Goal: Entertainment & Leisure: Consume media (video, audio)

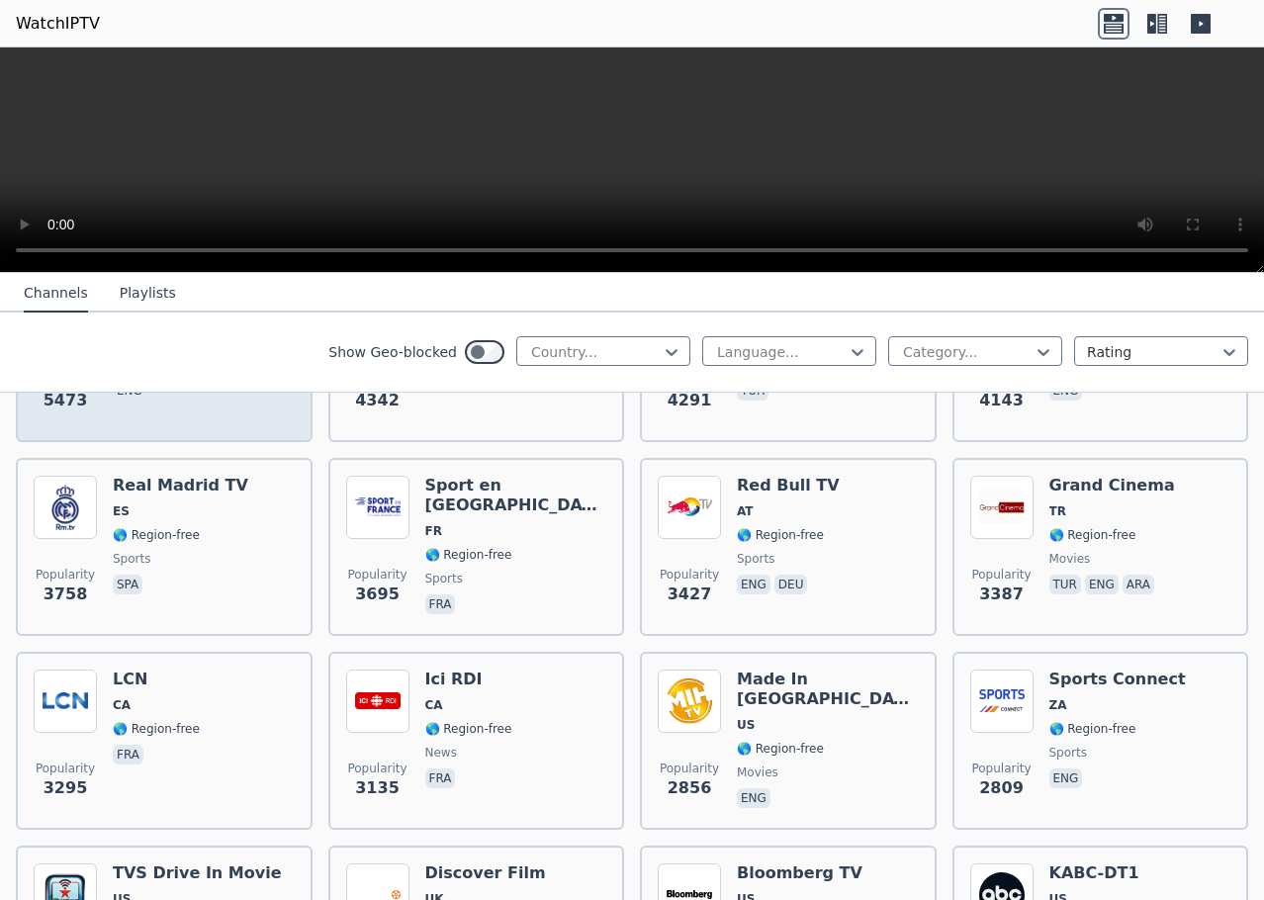
scroll to position [594, 0]
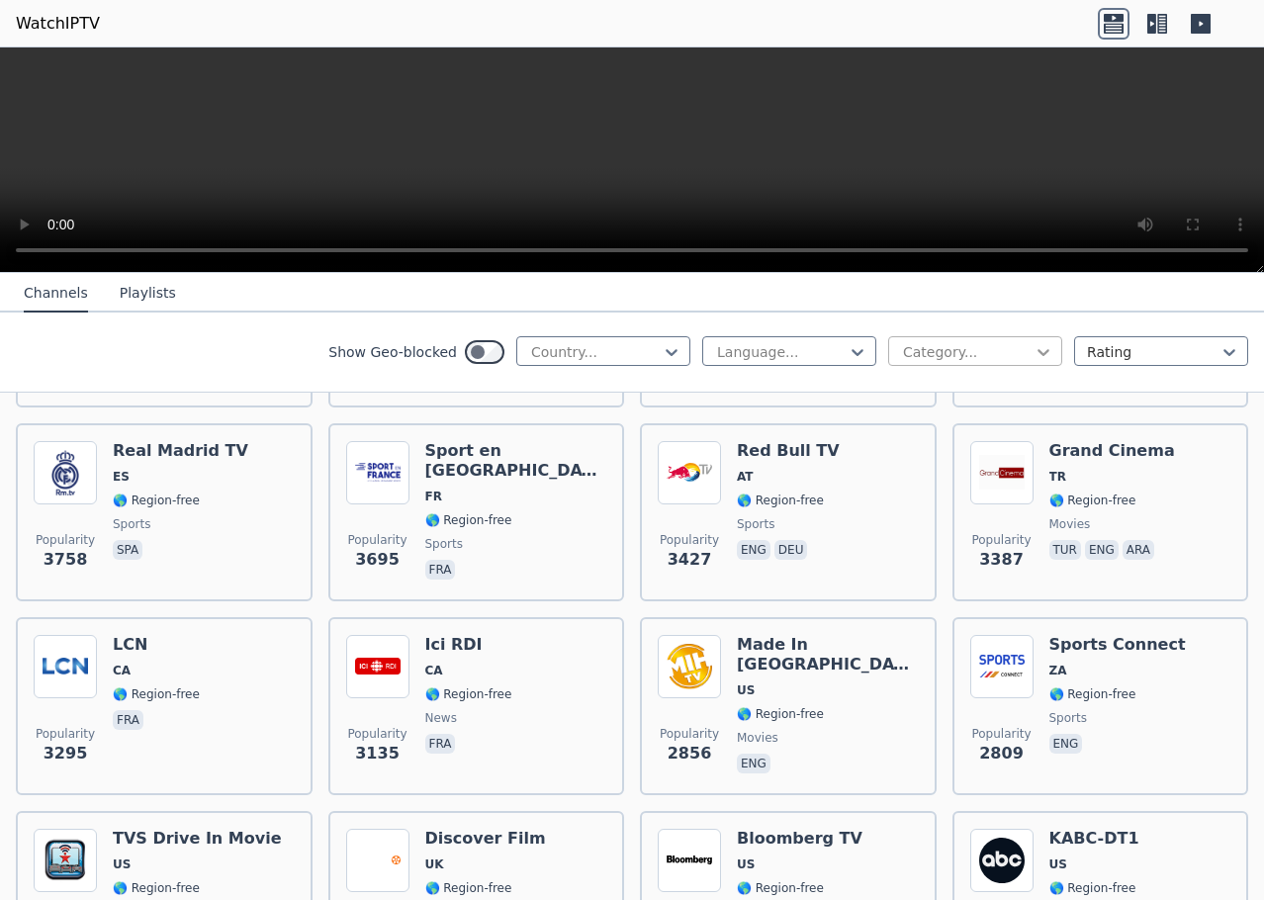
click at [1035, 347] on icon at bounding box center [1044, 352] width 20 height 20
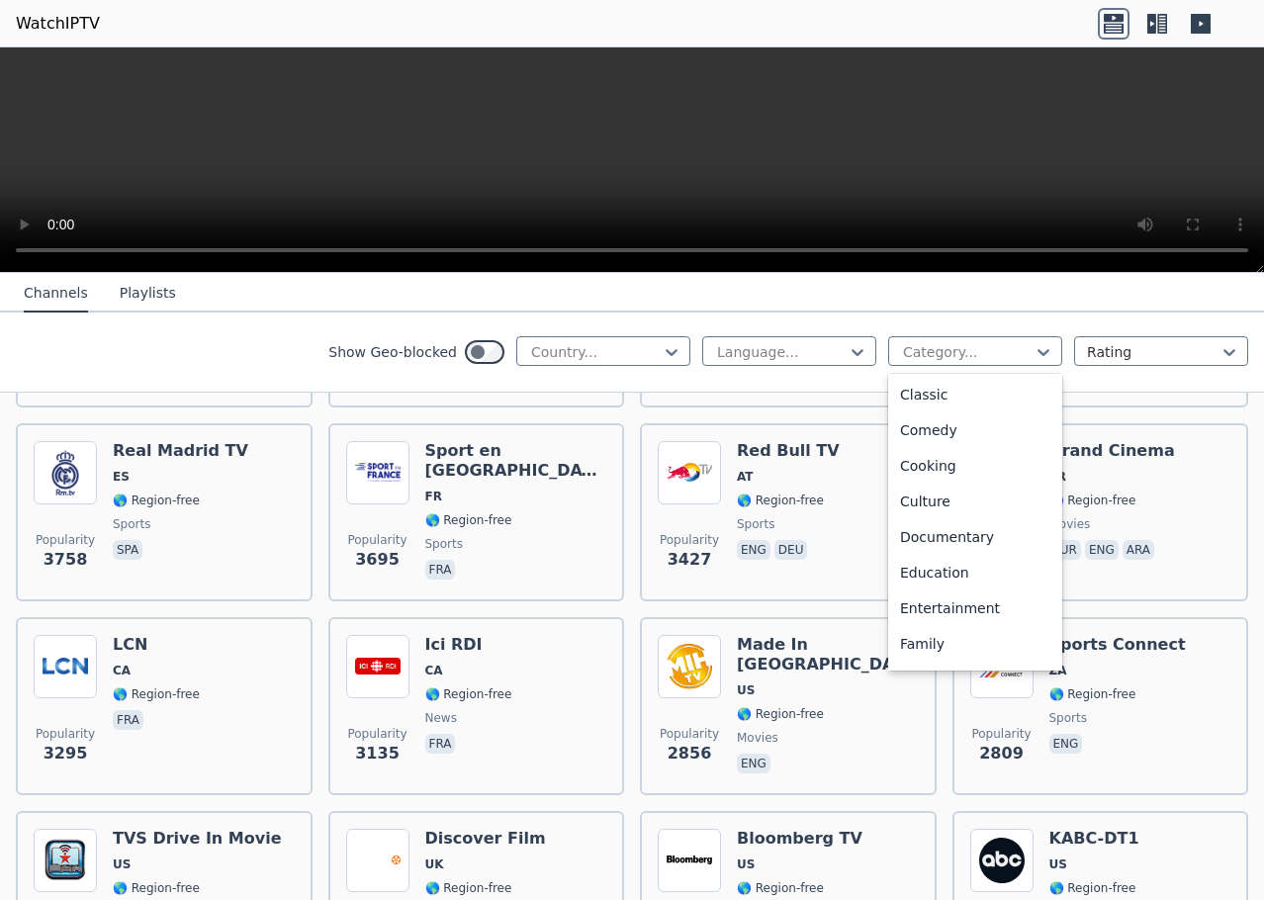
scroll to position [210, 0]
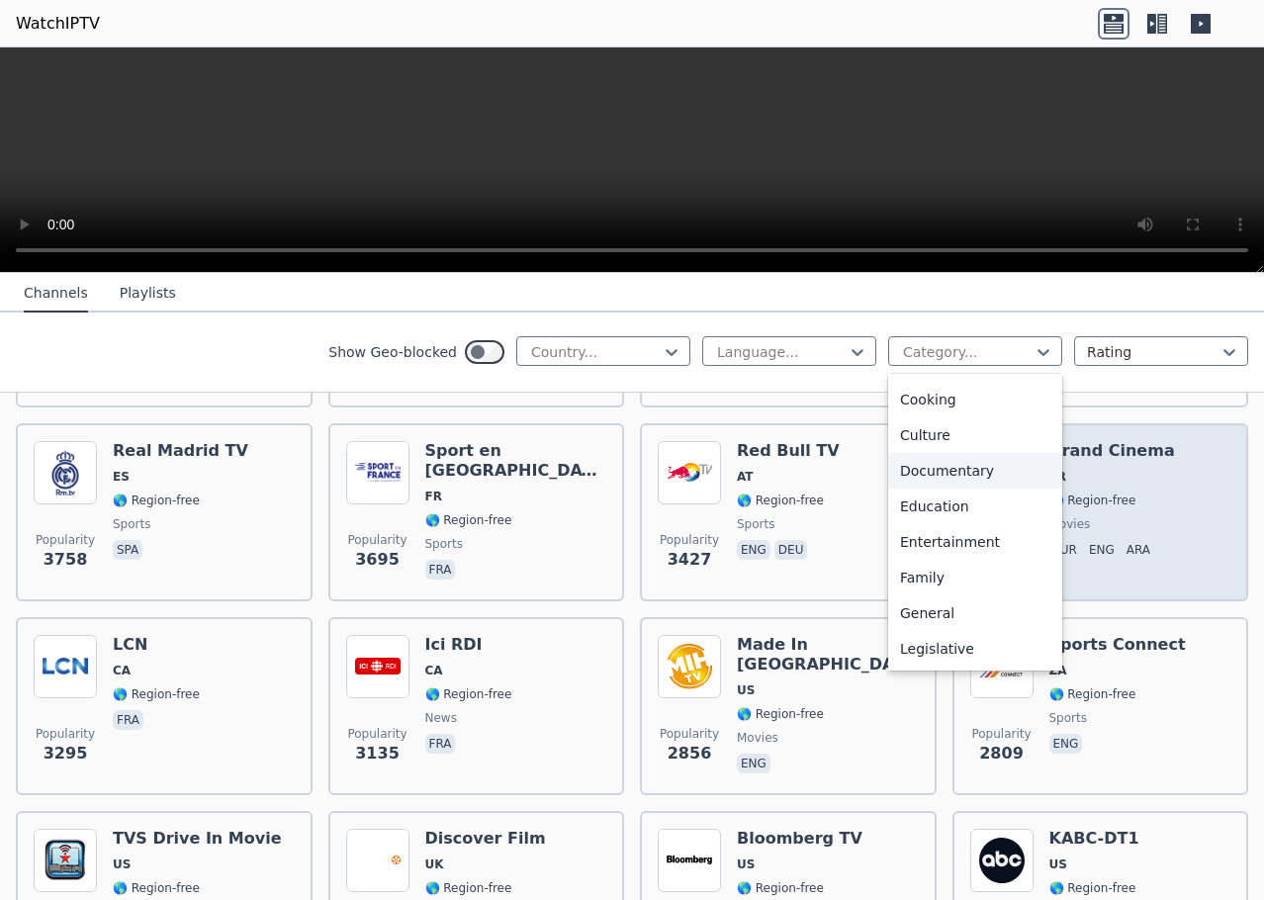
click at [1030, 479] on div "Documentary" at bounding box center [975, 471] width 174 height 36
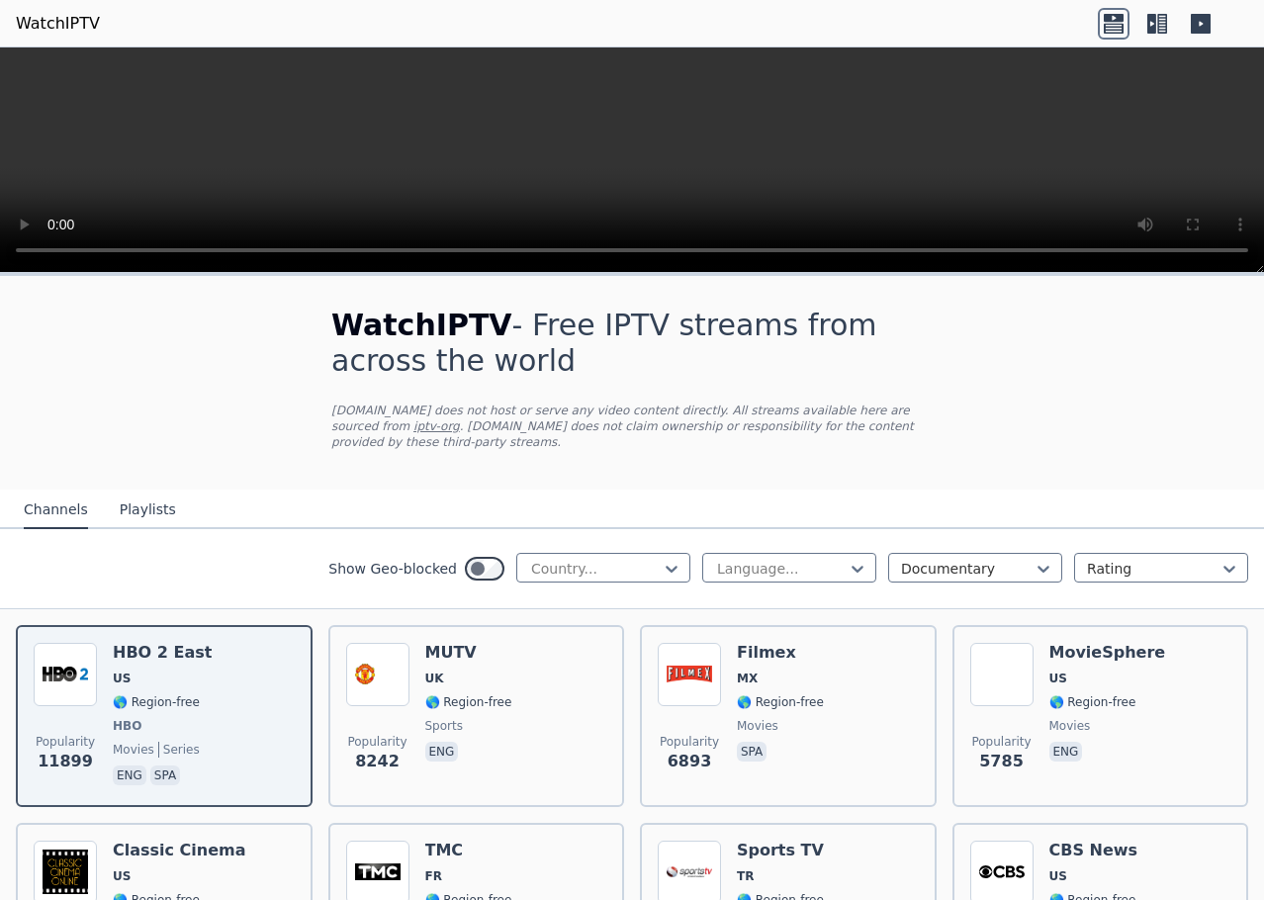
click at [1029, 490] on nav "Channels Playlists" at bounding box center [632, 510] width 1264 height 40
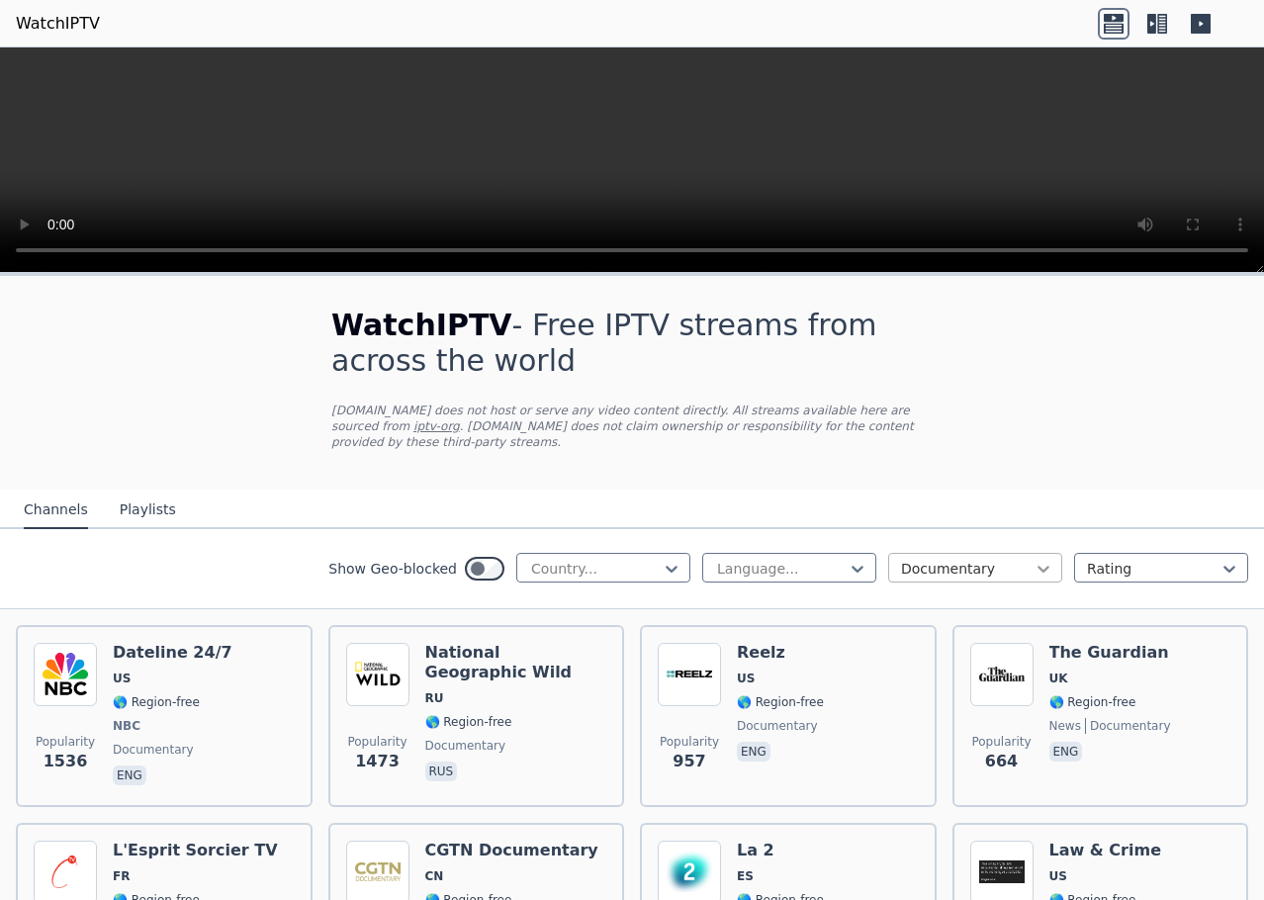
click at [1034, 559] on icon at bounding box center [1044, 569] width 20 height 20
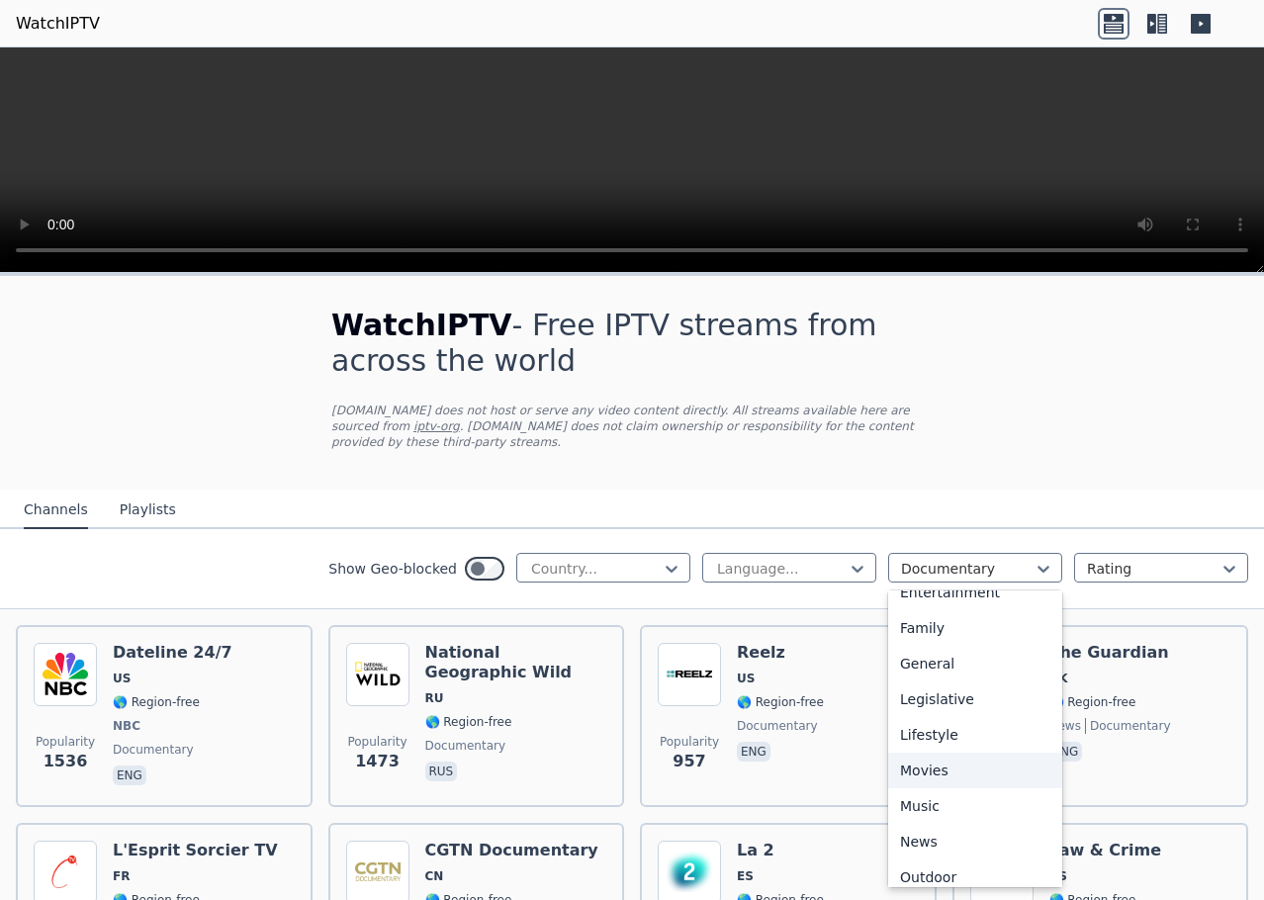
scroll to position [277, 0]
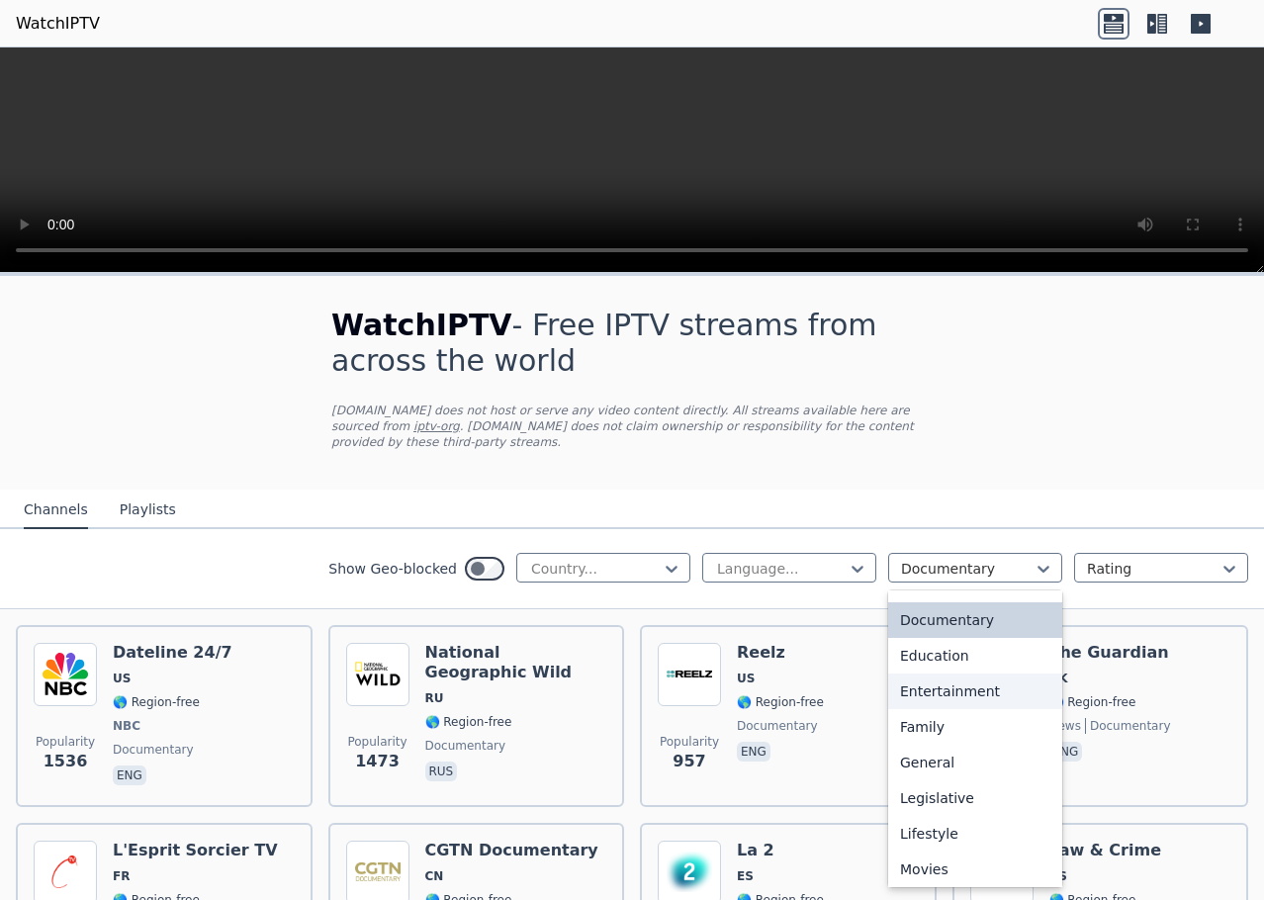
click at [933, 674] on div "Entertainment" at bounding box center [975, 692] width 174 height 36
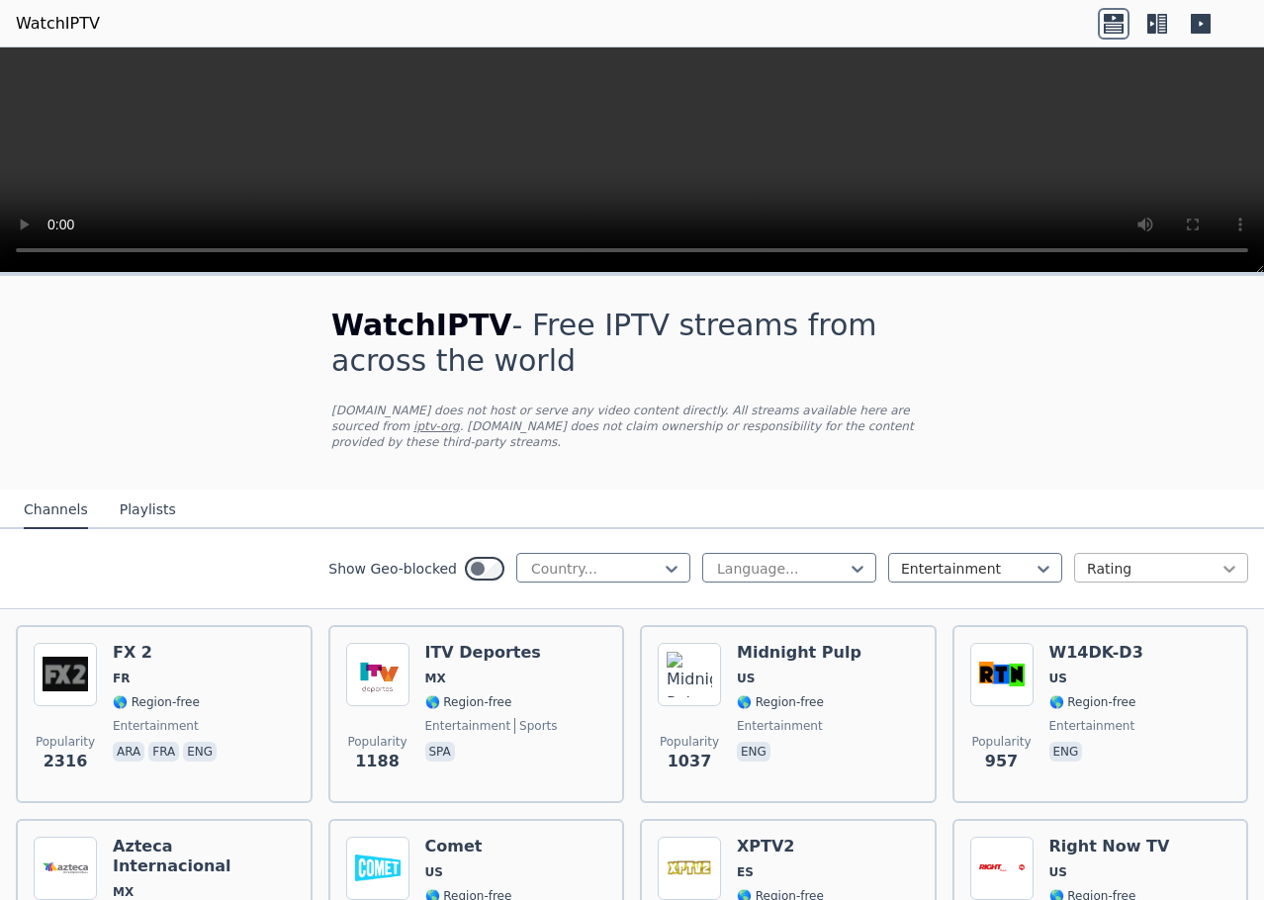
click at [1220, 559] on icon at bounding box center [1230, 569] width 20 height 20
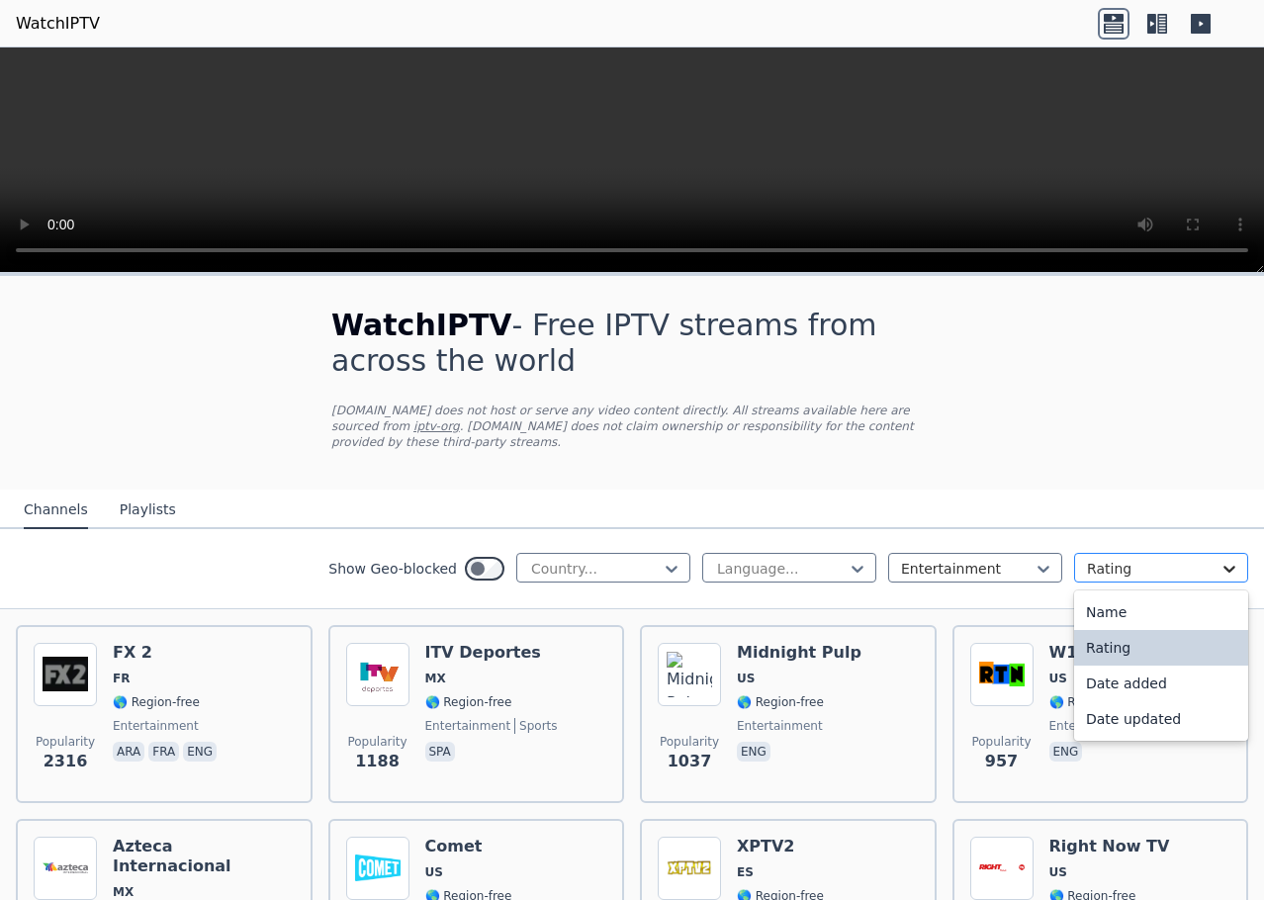
click at [1220, 559] on icon at bounding box center [1230, 569] width 20 height 20
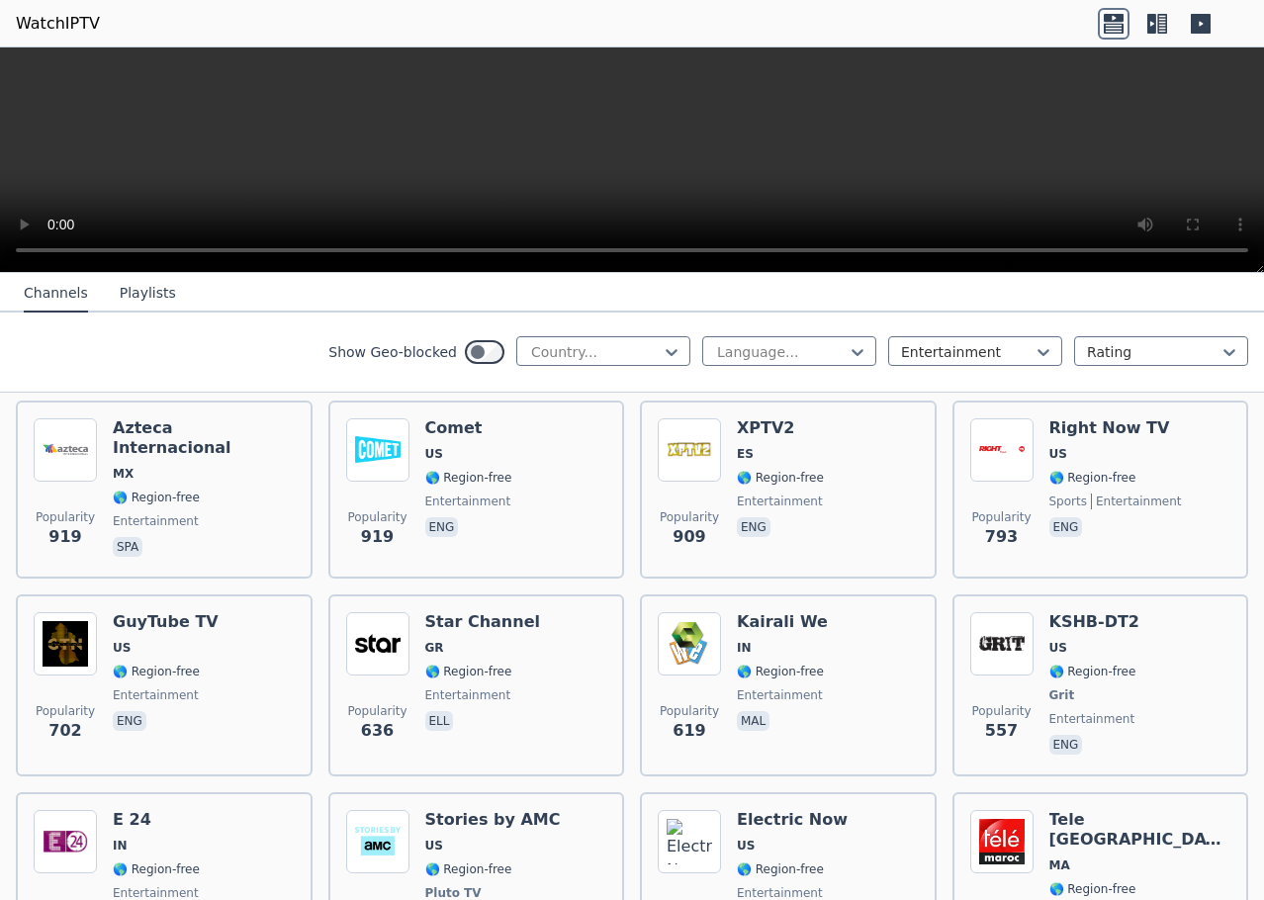
scroll to position [198, 0]
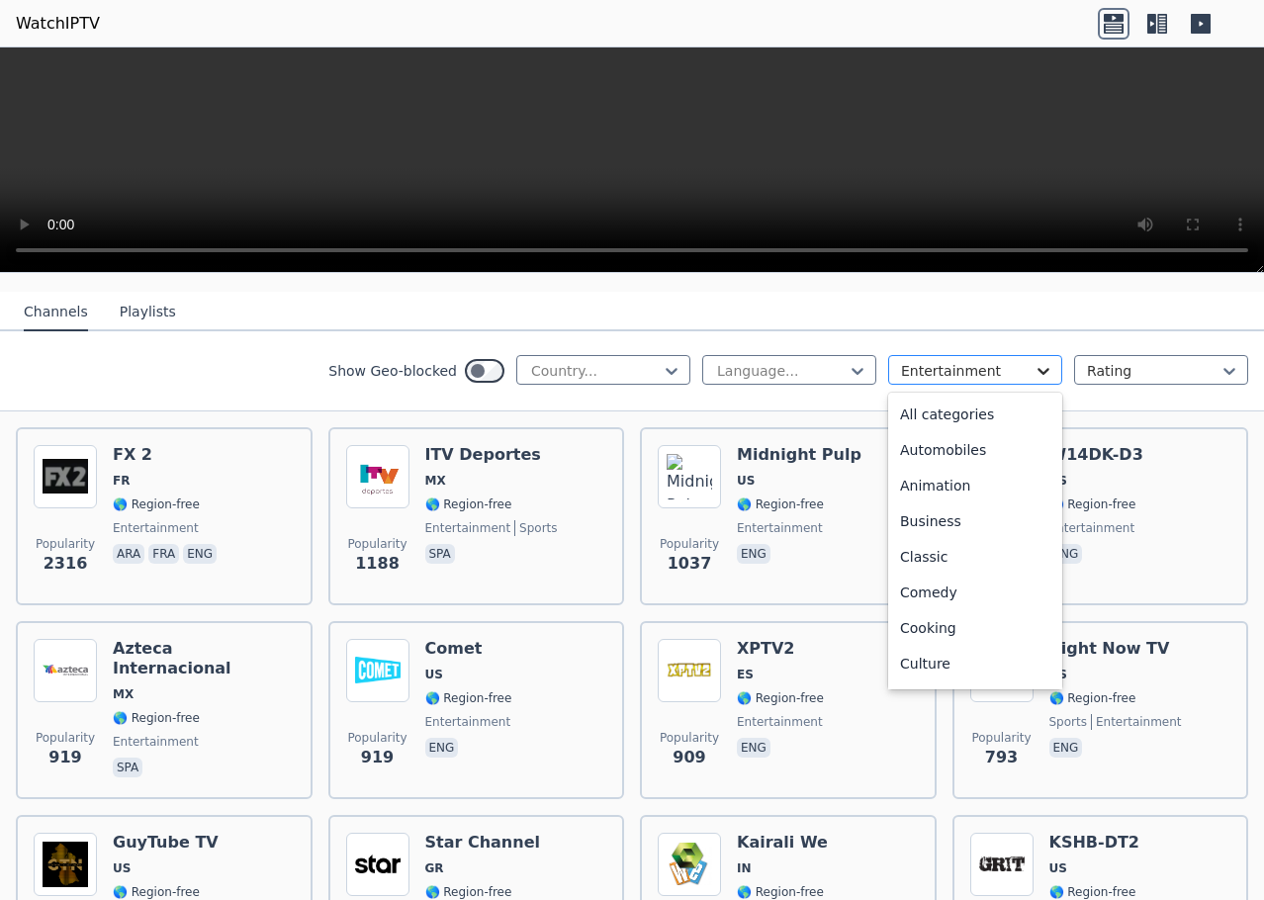
click at [1035, 361] on icon at bounding box center [1044, 371] width 20 height 20
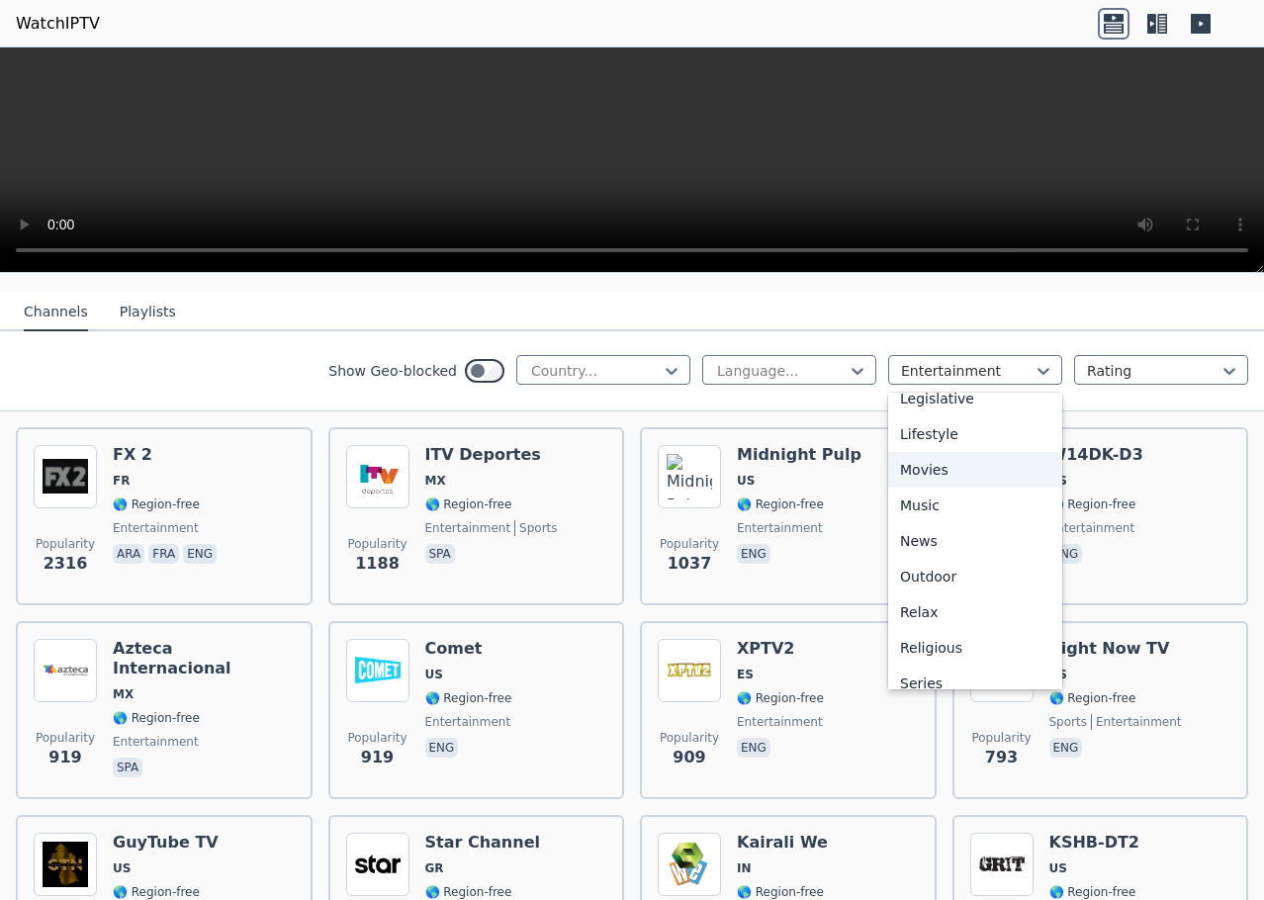
click at [899, 452] on div "Movies" at bounding box center [975, 470] width 174 height 36
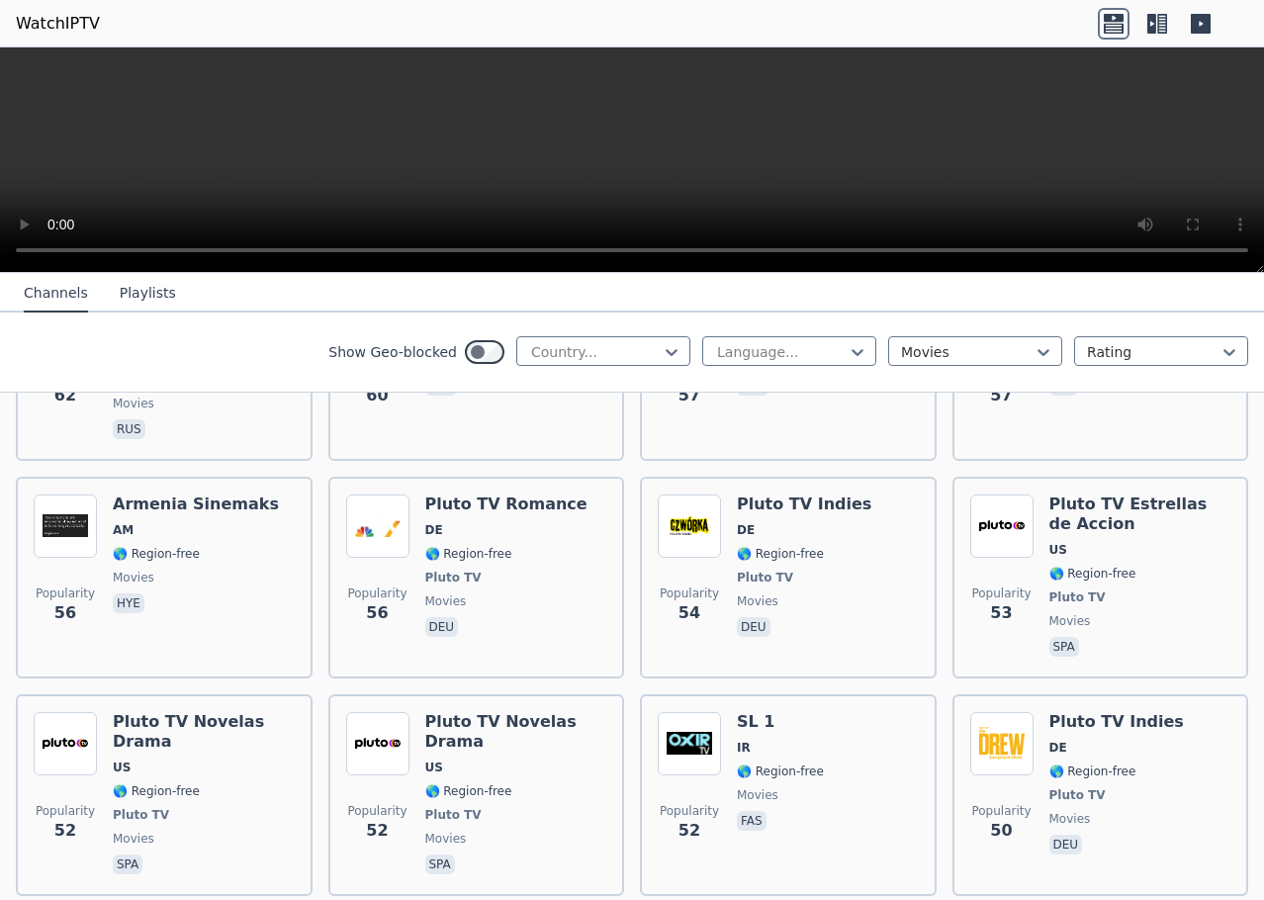
scroll to position [8917, 0]
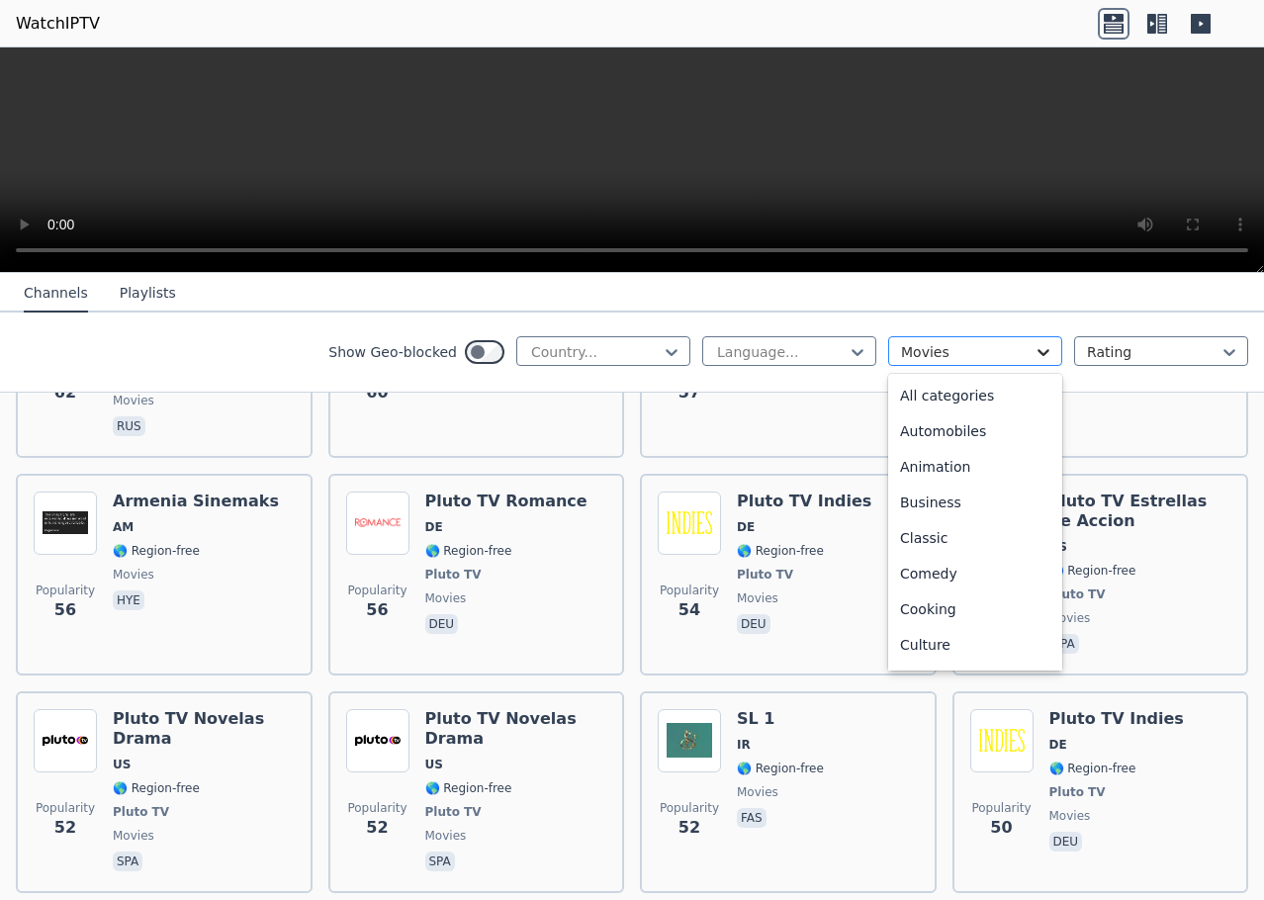
click at [1038, 351] on icon at bounding box center [1044, 352] width 12 height 7
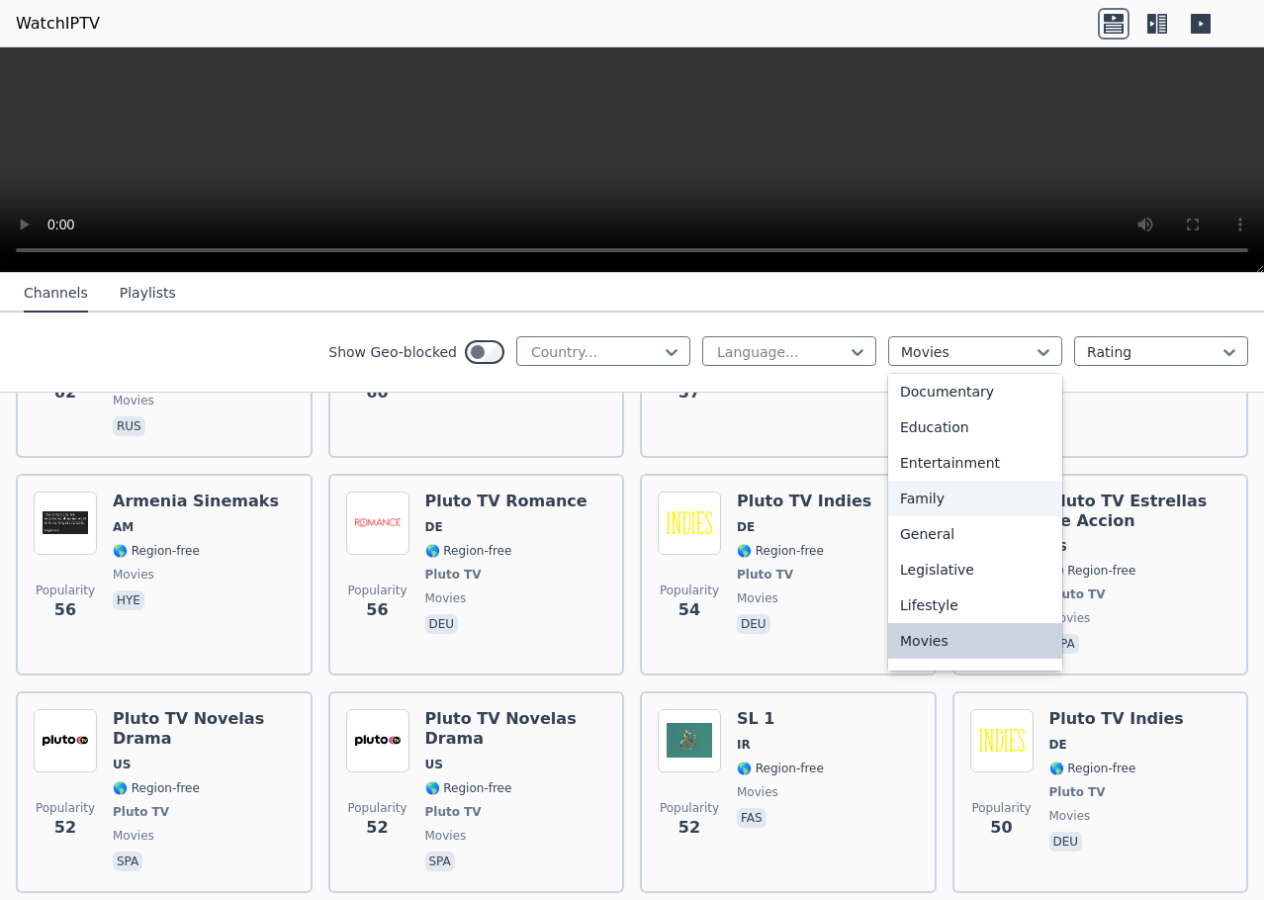
scroll to position [388, 0]
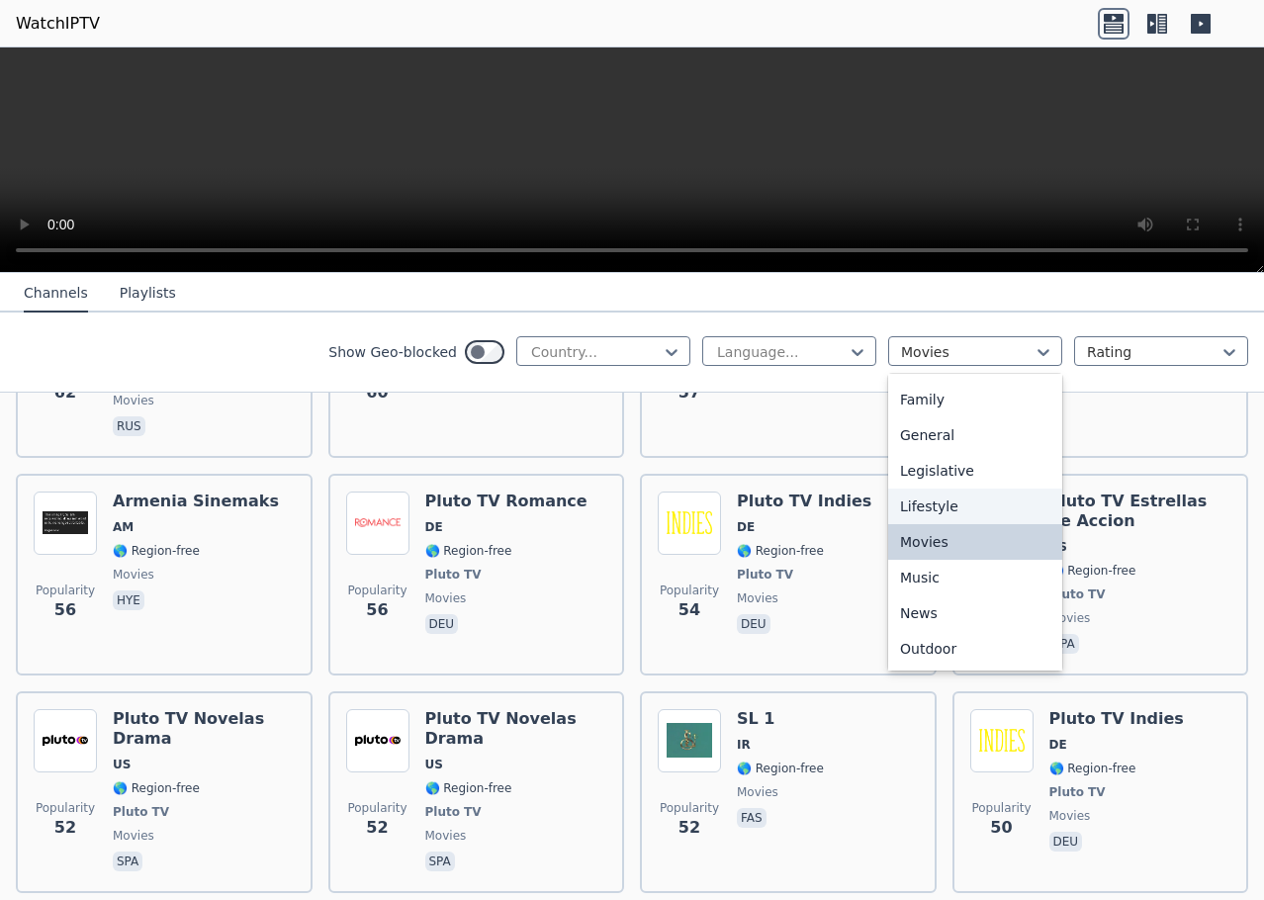
click at [954, 508] on div "Lifestyle" at bounding box center [975, 507] width 174 height 36
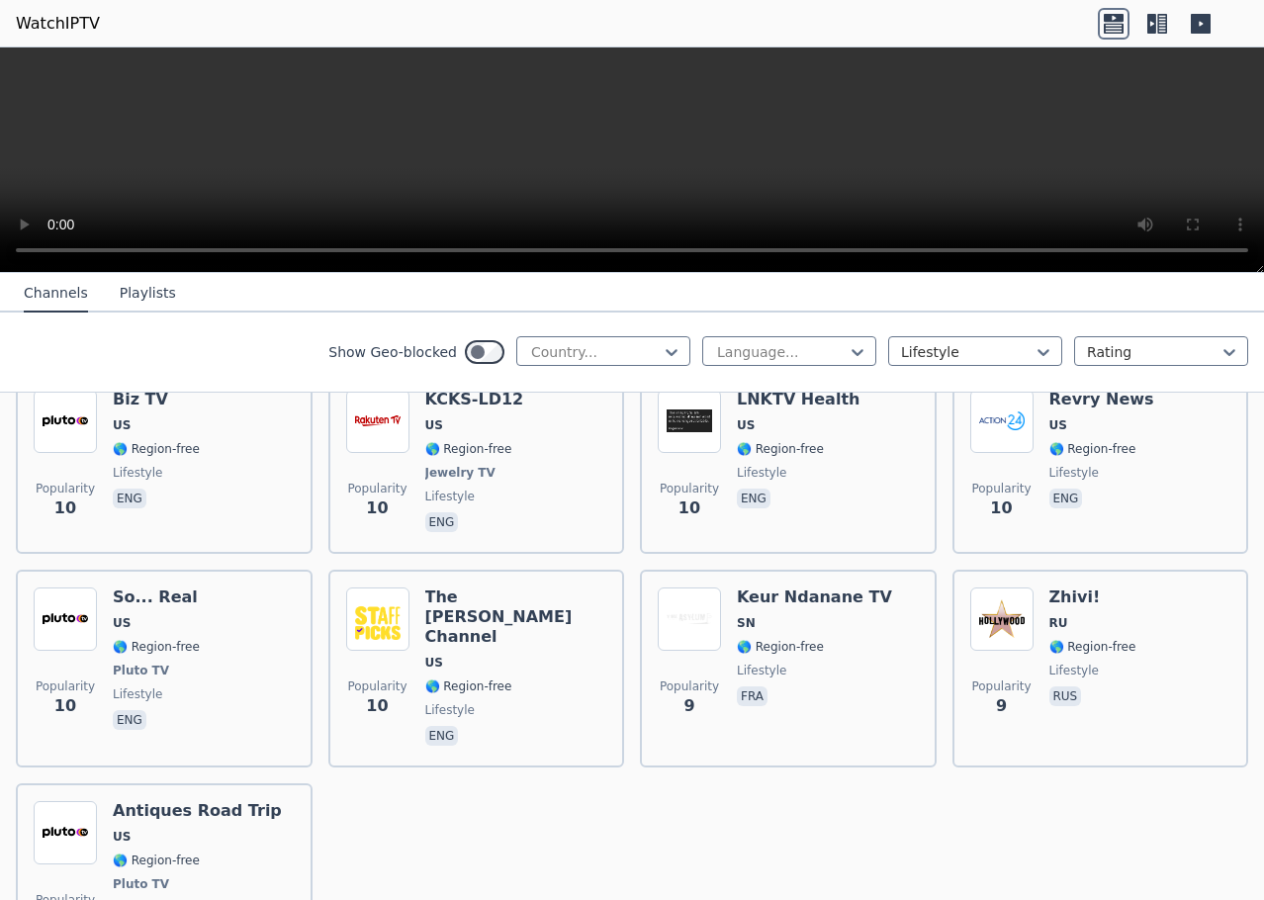
scroll to position [3717, 0]
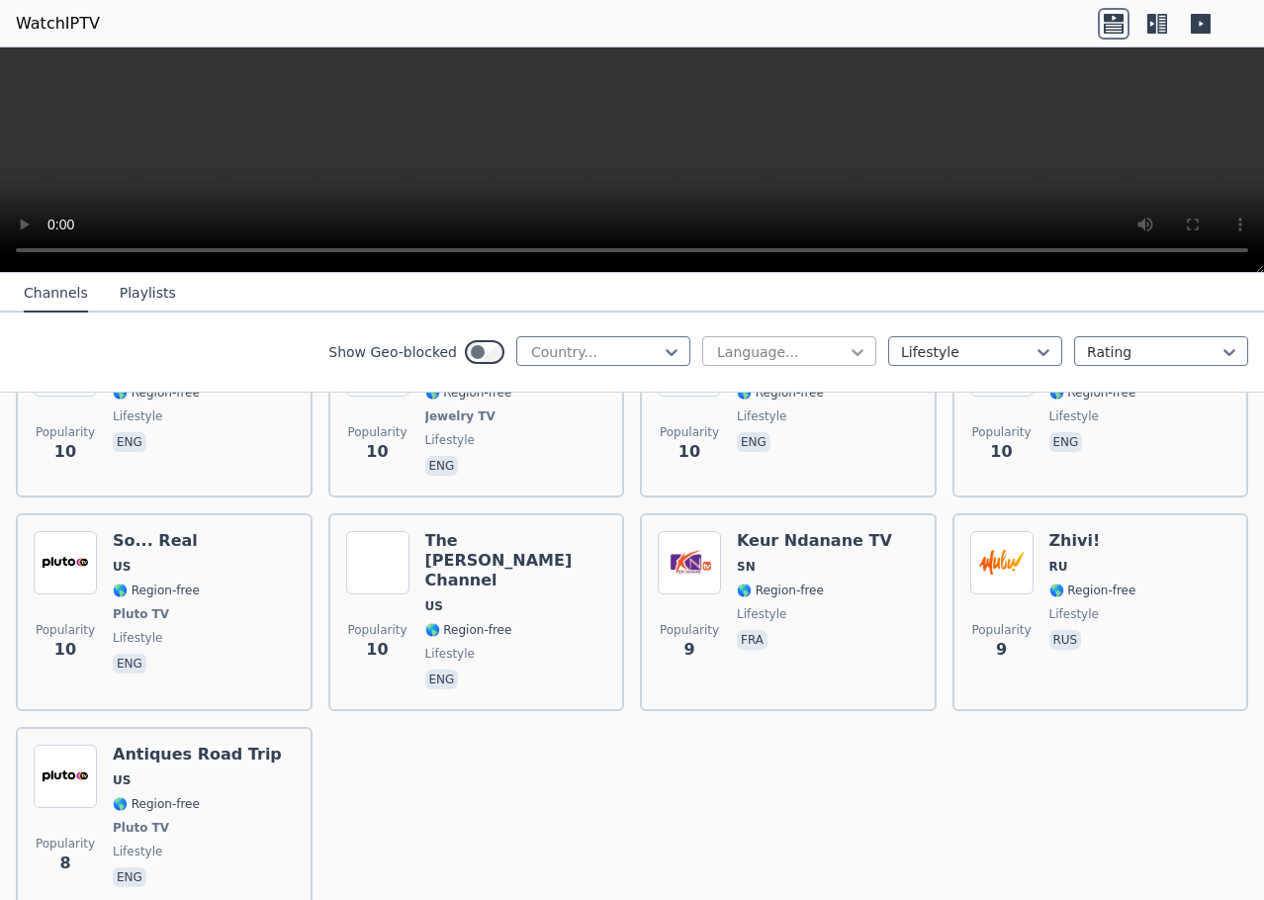
click at [848, 347] on icon at bounding box center [858, 352] width 20 height 20
click at [662, 354] on icon at bounding box center [672, 352] width 20 height 20
click at [1220, 346] on icon at bounding box center [1230, 352] width 20 height 20
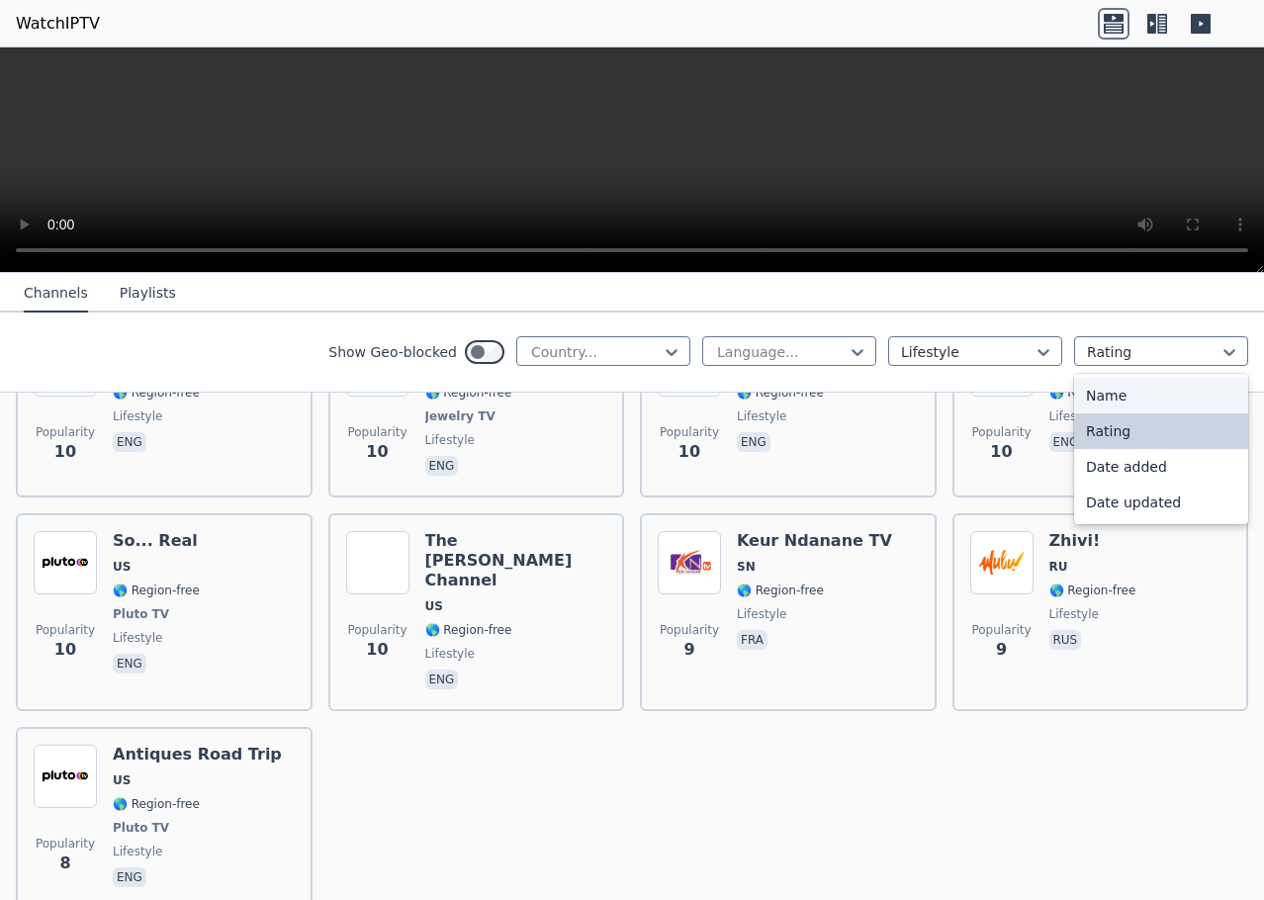
click at [136, 296] on button "Playlists" at bounding box center [148, 294] width 56 height 38
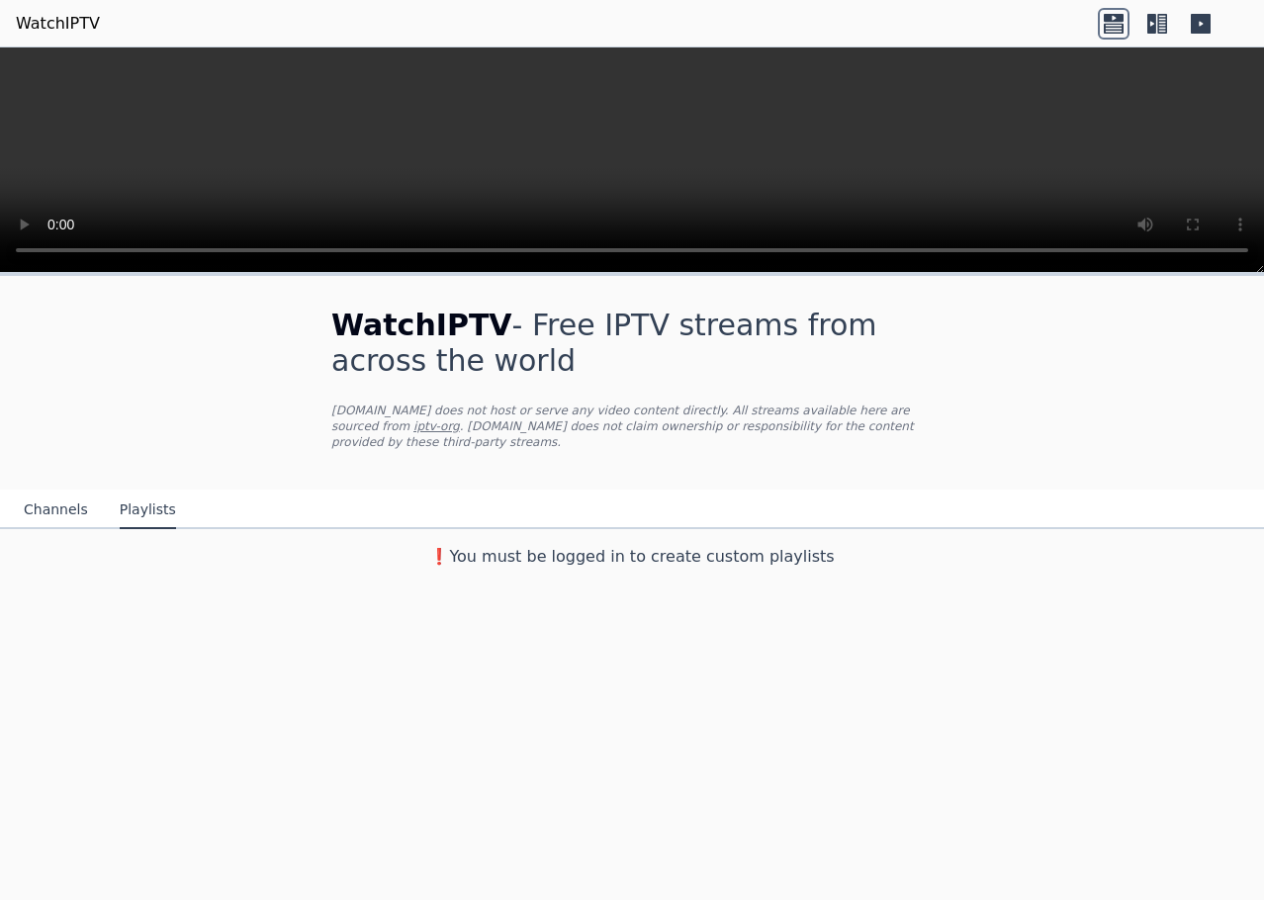
scroll to position [0, 0]
click at [54, 494] on button "Channels" at bounding box center [56, 511] width 64 height 38
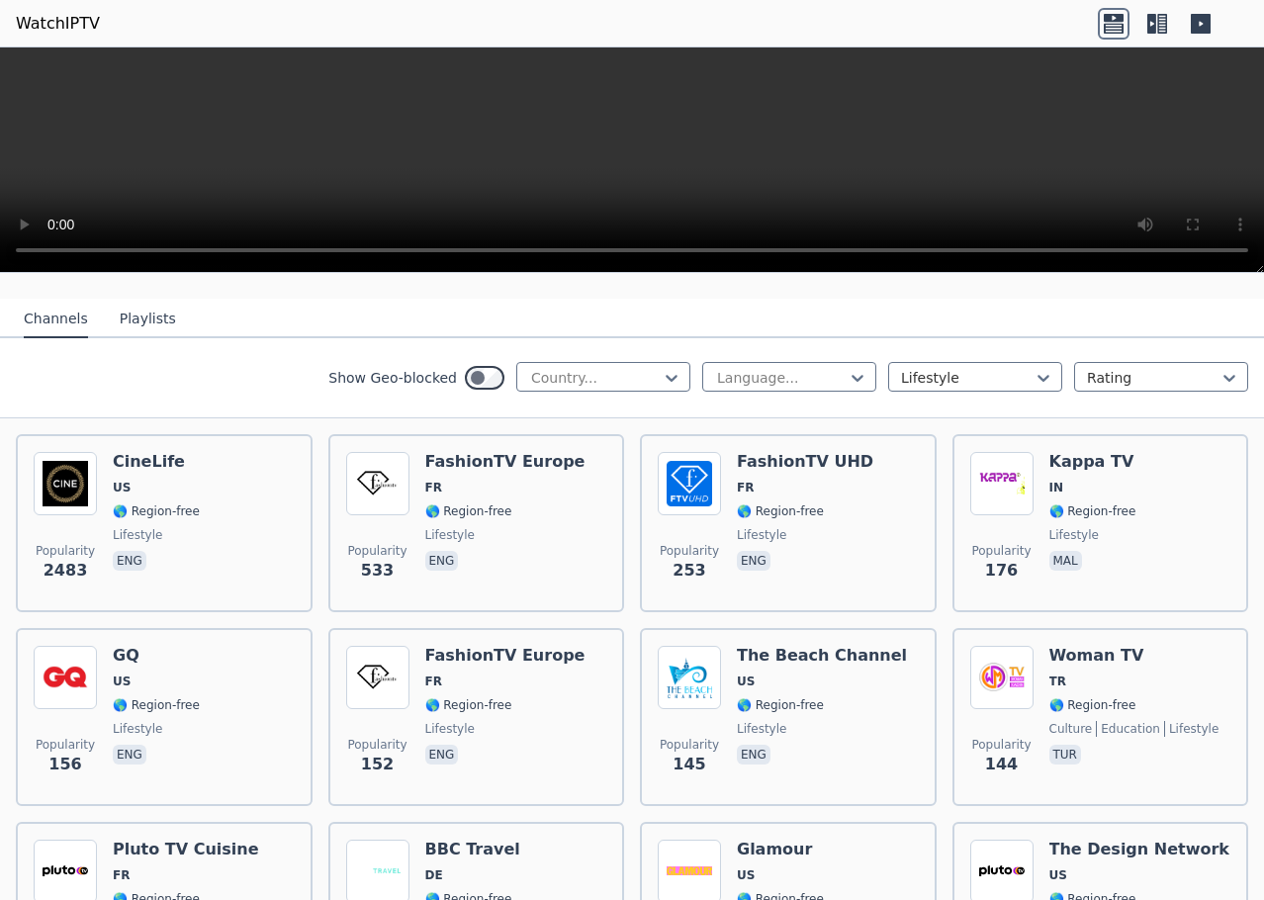
scroll to position [198, 0]
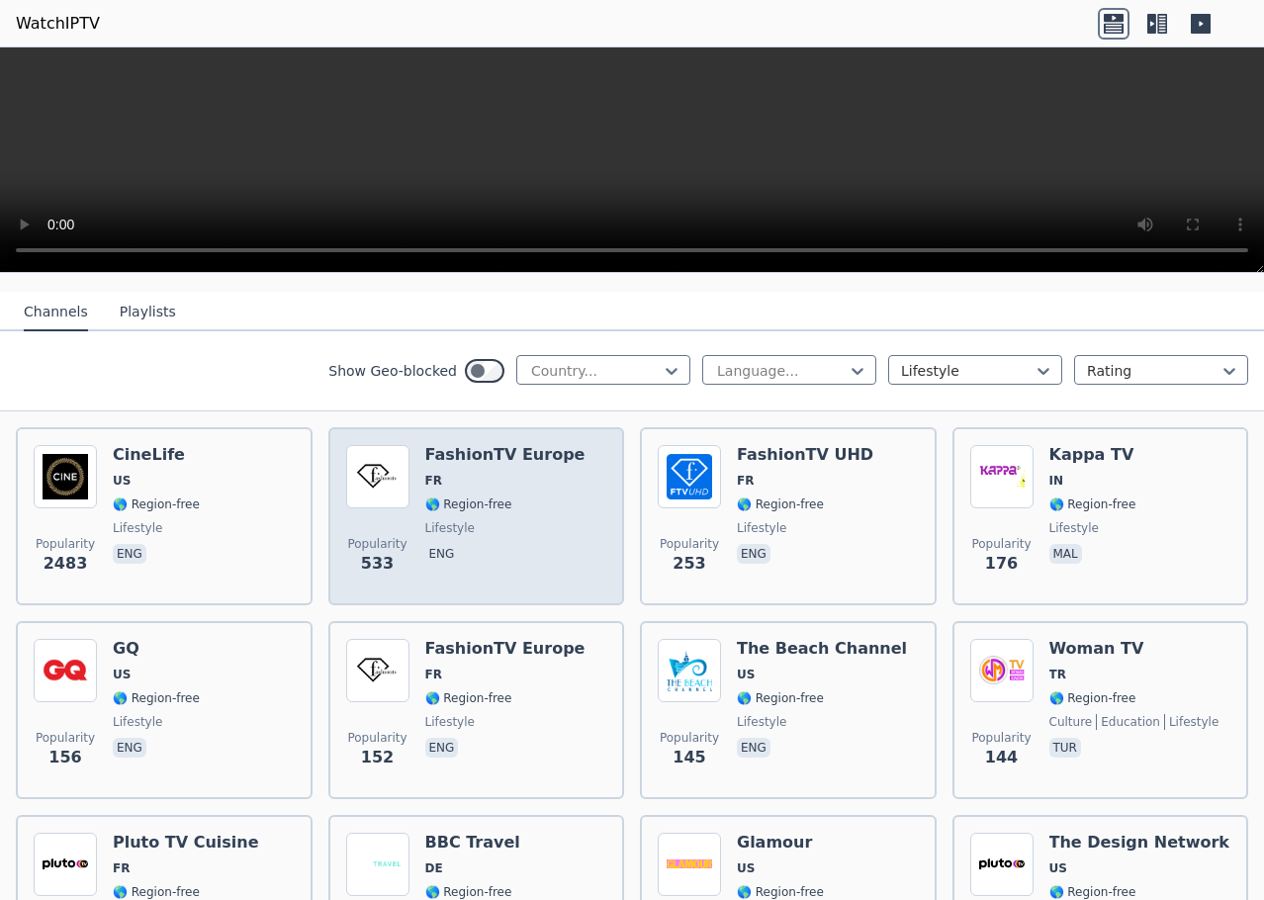
click at [439, 445] on h6 "FashionTV Europe" at bounding box center [505, 455] width 160 height 20
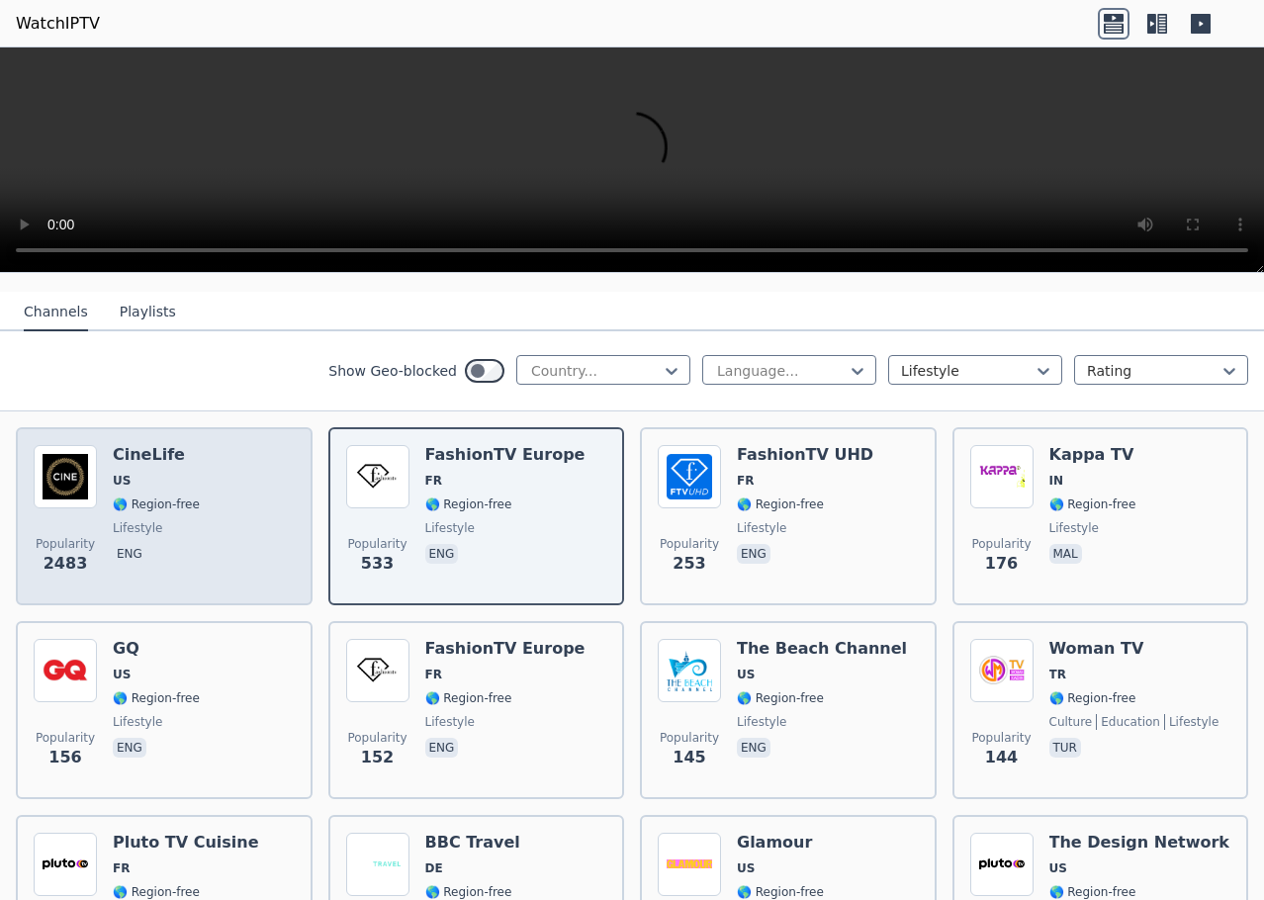
scroll to position [0, 0]
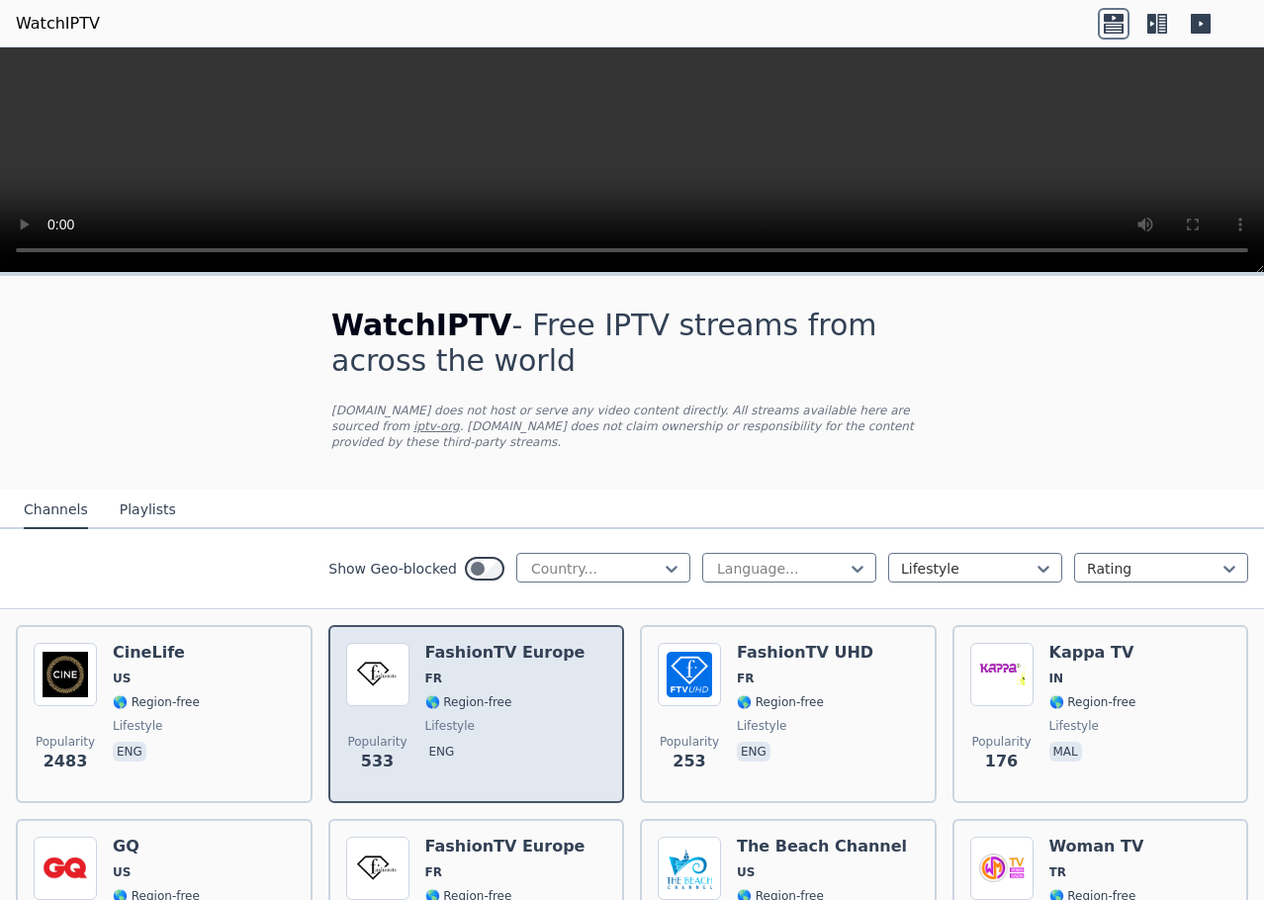
click at [403, 643] on span at bounding box center [377, 674] width 63 height 63
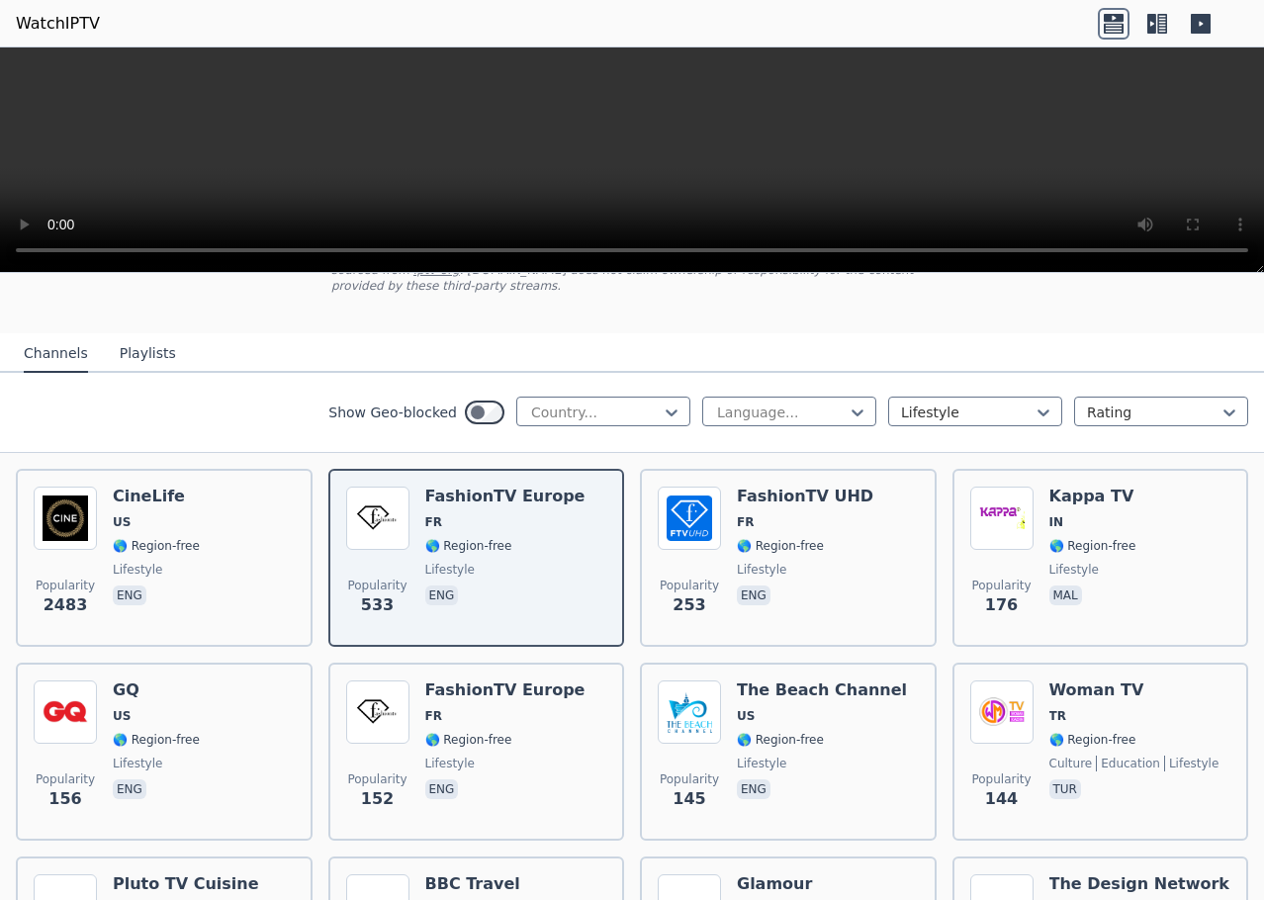
scroll to position [198, 0]
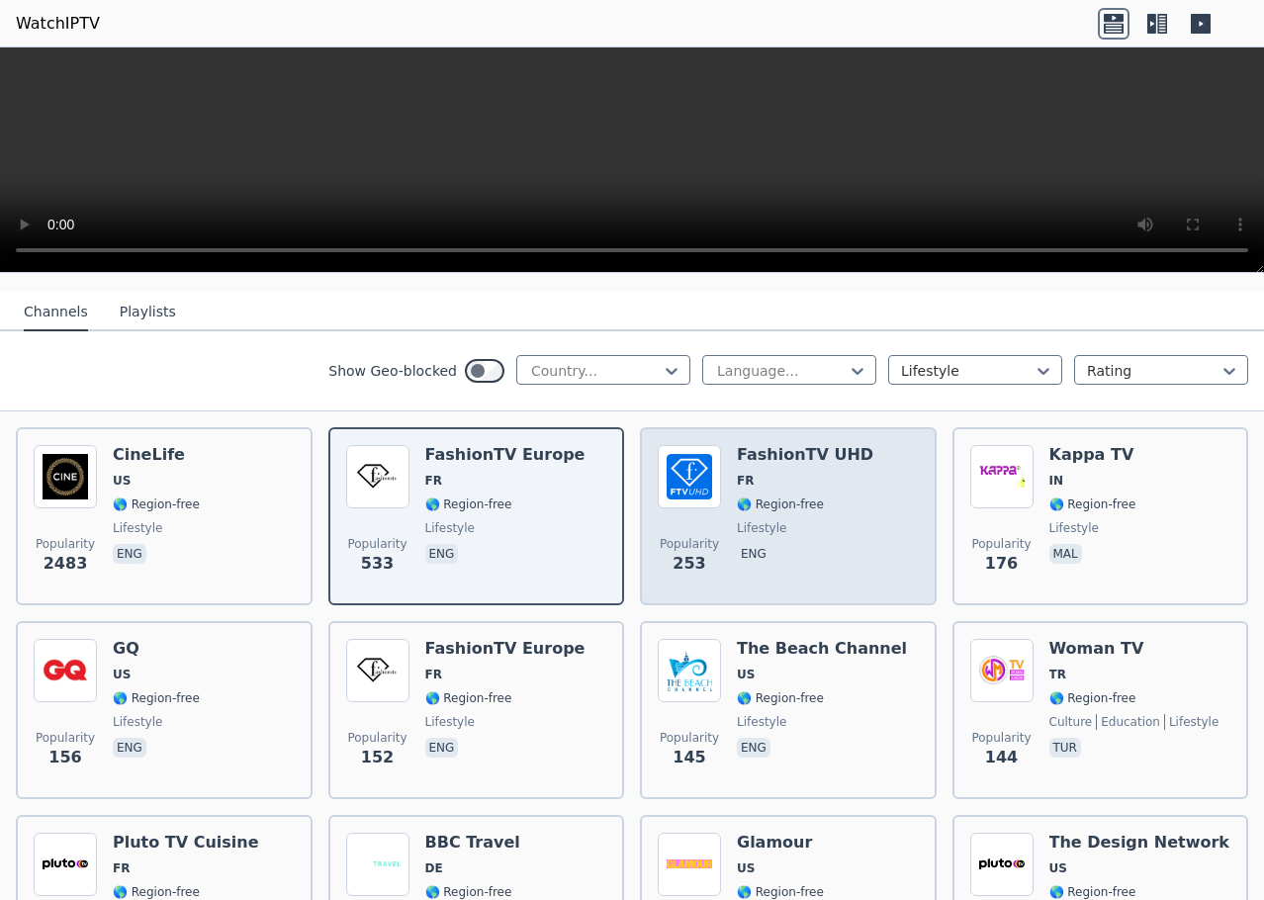
click at [765, 449] on div "FashionTV UHD FR 🌎 Region-free lifestyle eng" at bounding box center [805, 516] width 137 height 142
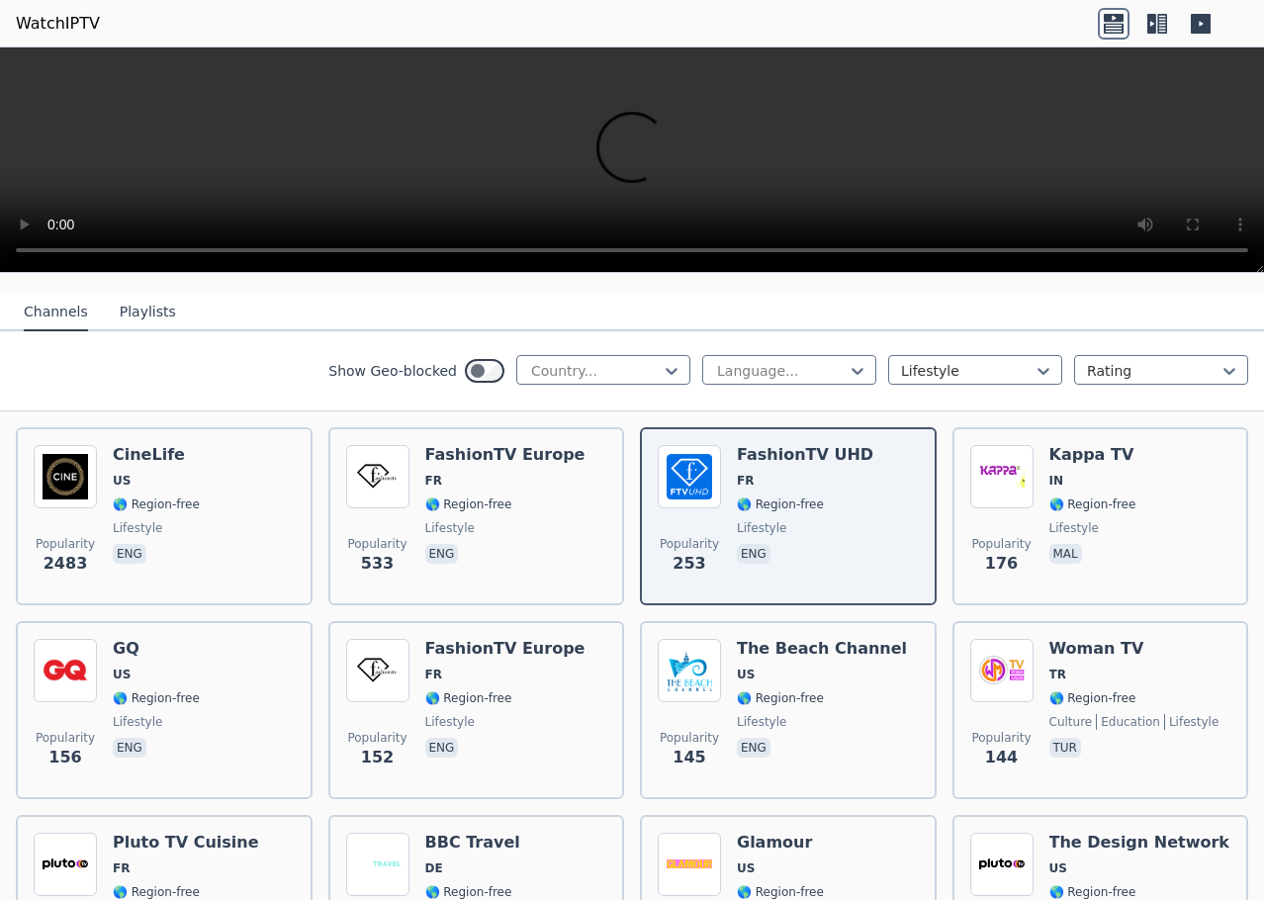
scroll to position [0, 0]
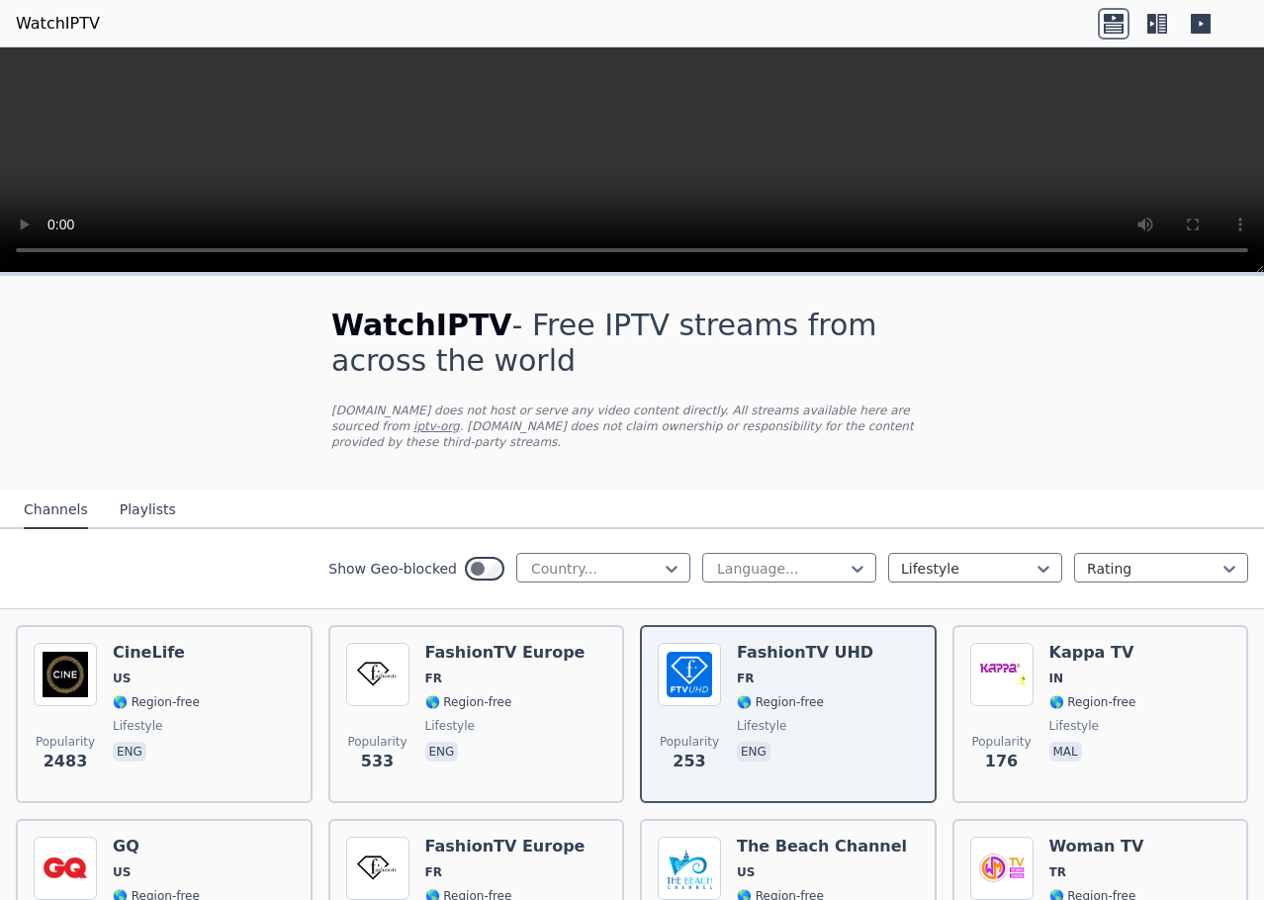
drag, startPoint x: 700, startPoint y: 656, endPoint x: 548, endPoint y: 490, distance: 225.5
click at [548, 490] on nav "Channels Playlists" at bounding box center [632, 510] width 1264 height 40
